Goal: Task Accomplishment & Management: Manage account settings

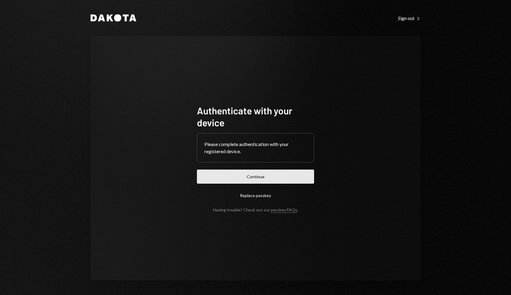
click at [262, 172] on button "Continue" at bounding box center [255, 177] width 117 height 14
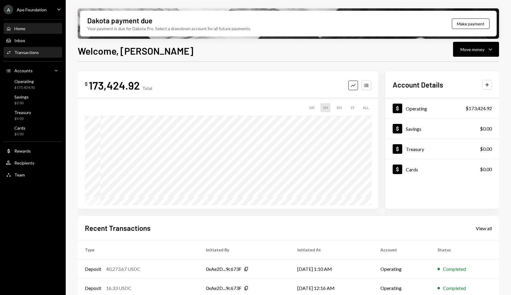
click at [50, 56] on div "Activities Transactions" at bounding box center [33, 52] width 54 height 10
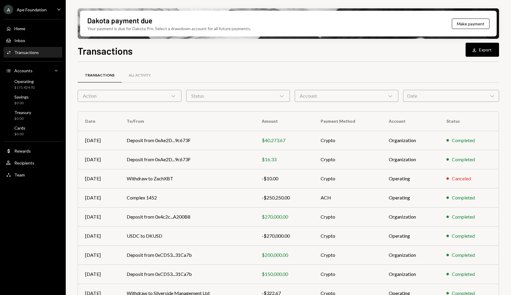
click at [46, 9] on div "A Ape Foundation Caret Down" at bounding box center [33, 10] width 66 height 10
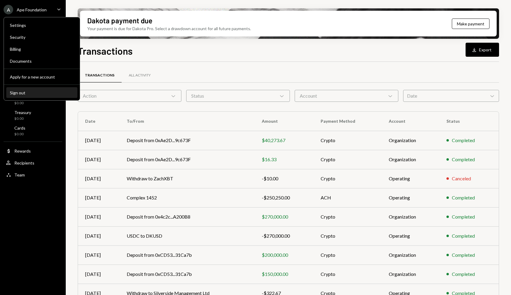
click at [34, 95] on div "Sign out" at bounding box center [42, 92] width 64 height 5
